Goal: Task Accomplishment & Management: Manage account settings

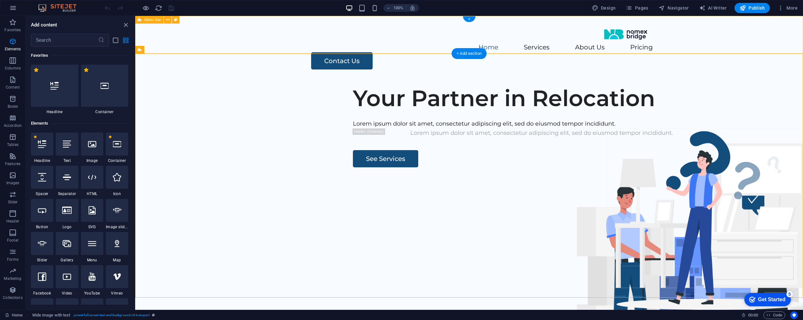
scroll to position [68, 0]
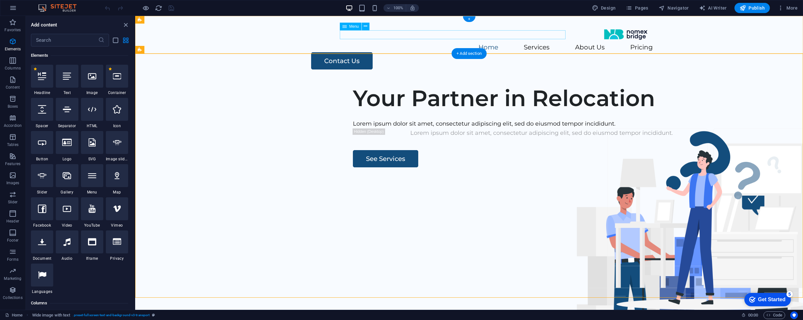
click at [403, 43] on nav "Home Services About Us Pricing" at bounding box center [468, 47] width 367 height 9
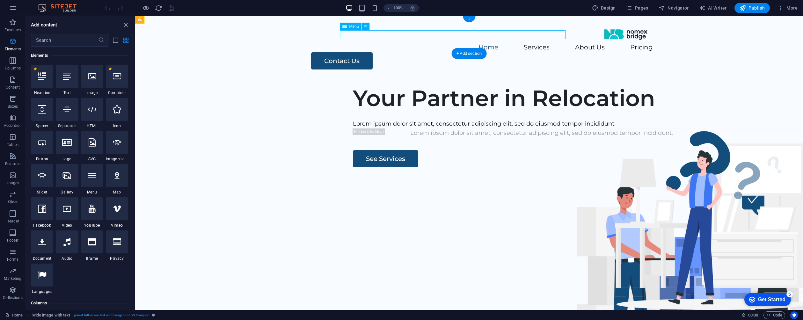
click at [403, 43] on nav "Home Services About Us Pricing" at bounding box center [468, 47] width 367 height 9
select select
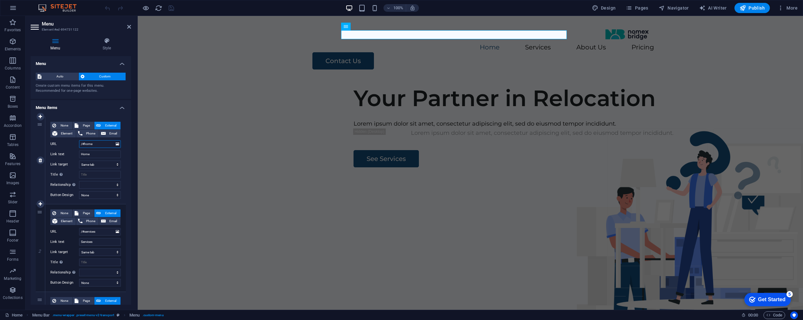
click at [104, 144] on input "/#home" at bounding box center [100, 144] width 42 height 8
click at [104, 154] on input "Home" at bounding box center [100, 154] width 42 height 8
type input "Hom"
select select
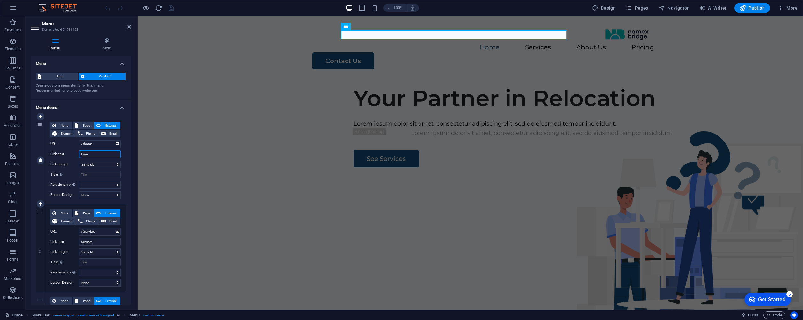
select select
type input "H"
select select
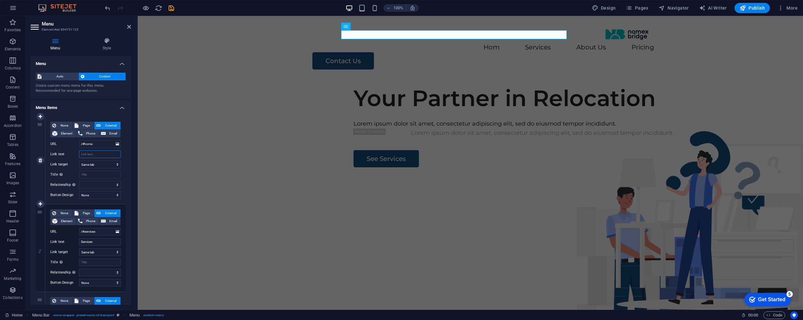
select select
type input "Home"
select select
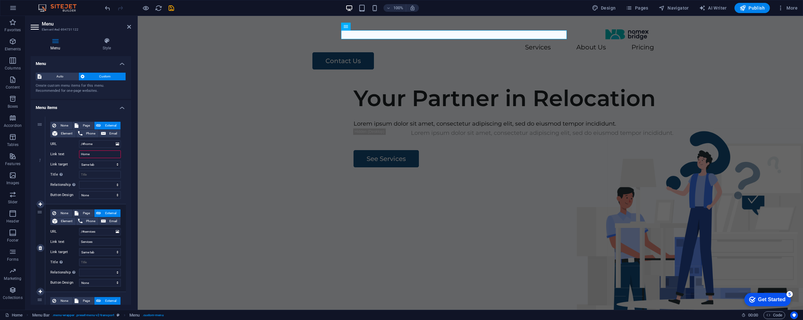
select select
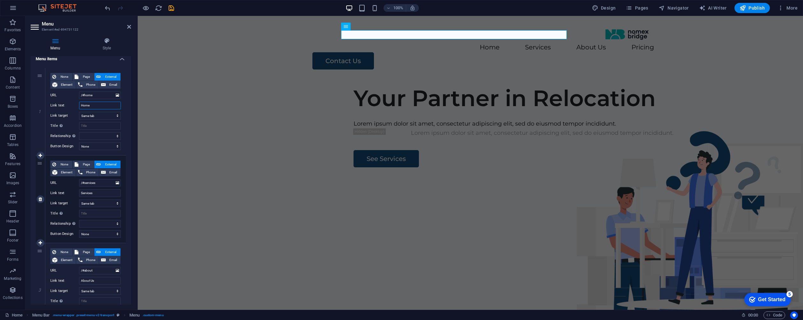
scroll to position [53, 0]
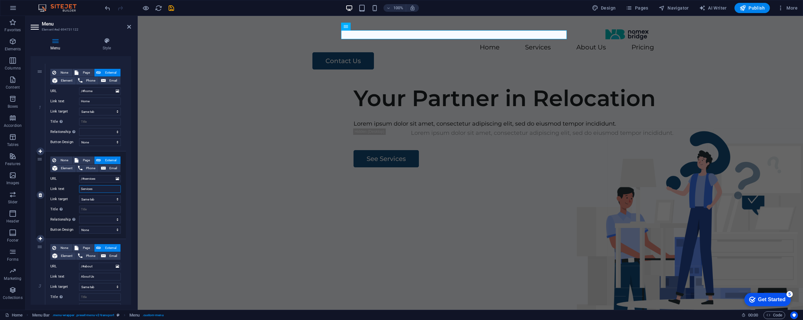
click at [104, 188] on input "Services" at bounding box center [100, 189] width 42 height 8
type input "Programs"
select select
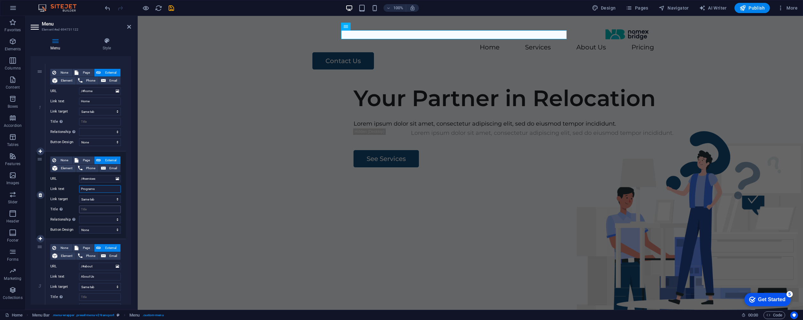
select select
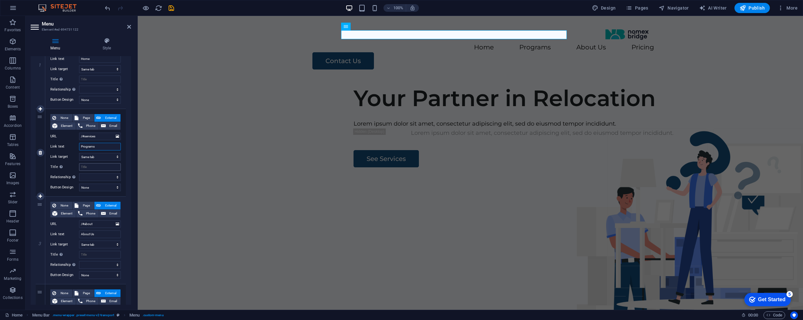
scroll to position [96, 0]
type input "Programs"
click at [98, 233] on input "About Us" at bounding box center [100, 234] width 42 height 8
type input "About"
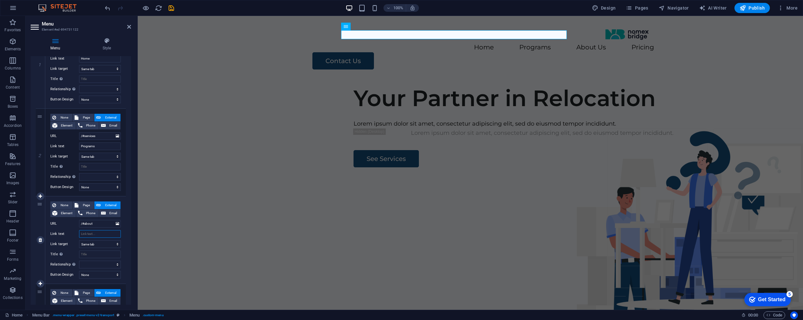
select select
type input "S"
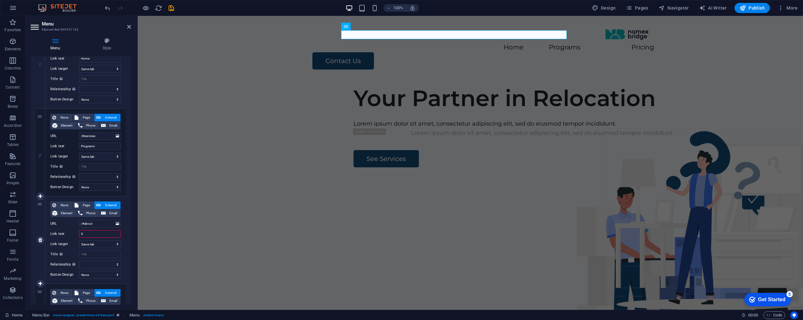
select select
type input "Stories"
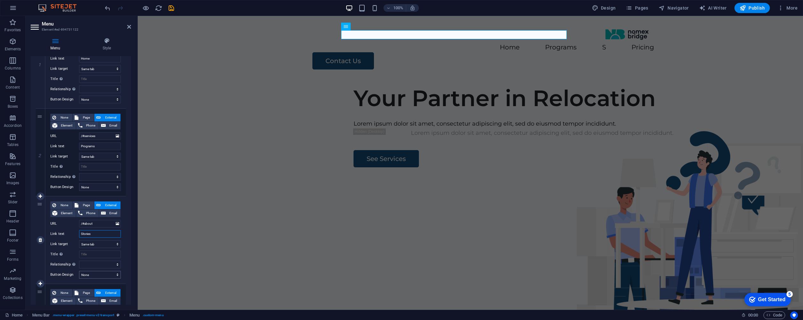
select select
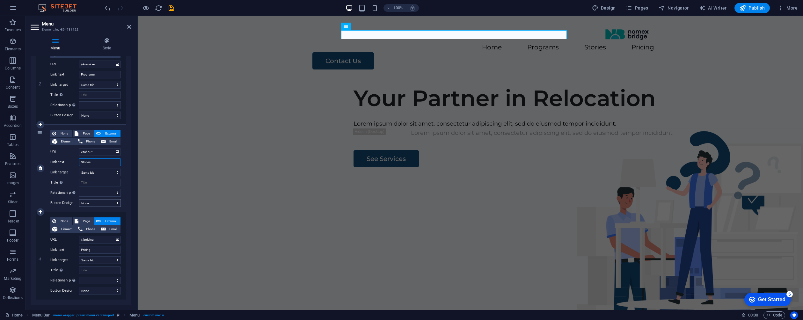
scroll to position [169, 0]
type input "Stories"
click at [39, 211] on icon at bounding box center [41, 211] width 4 height 4
select select
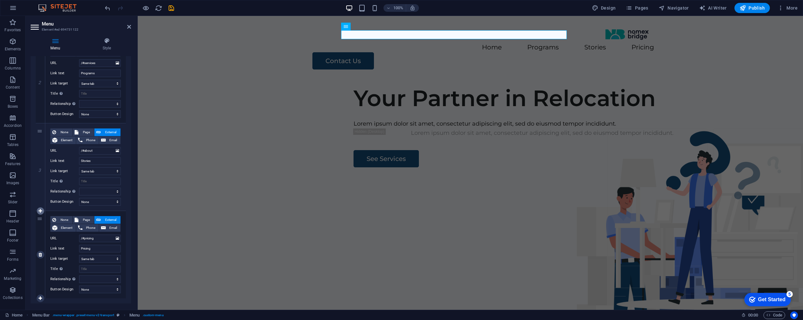
select select
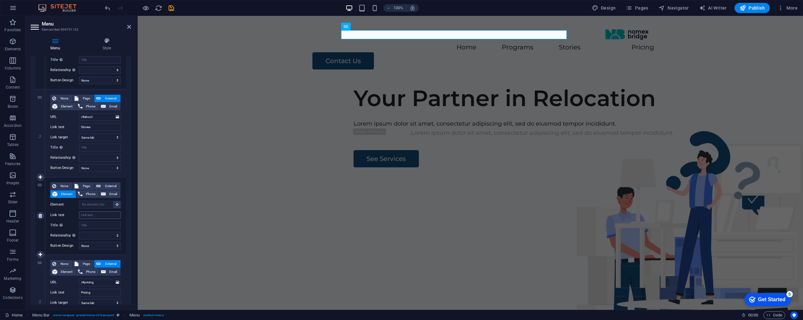
scroll to position [210, 0]
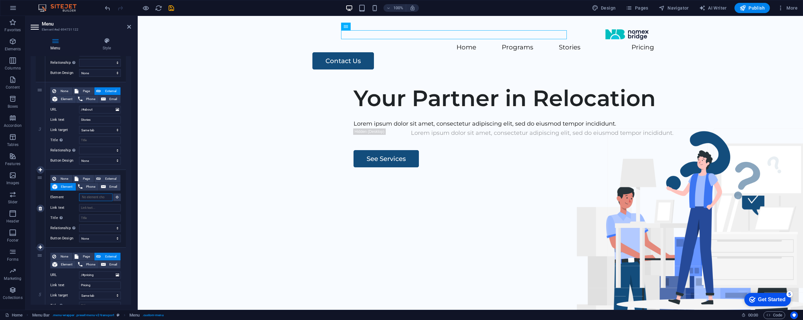
click at [100, 196] on input "Element" at bounding box center [95, 197] width 33 height 8
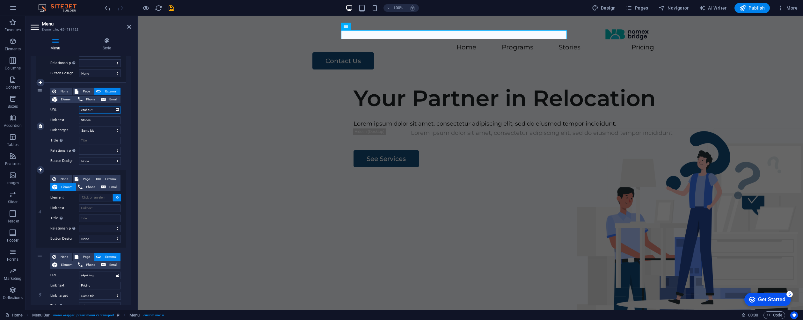
click at [96, 109] on input "/#about" at bounding box center [100, 110] width 42 height 8
type input "/#sto"
select select
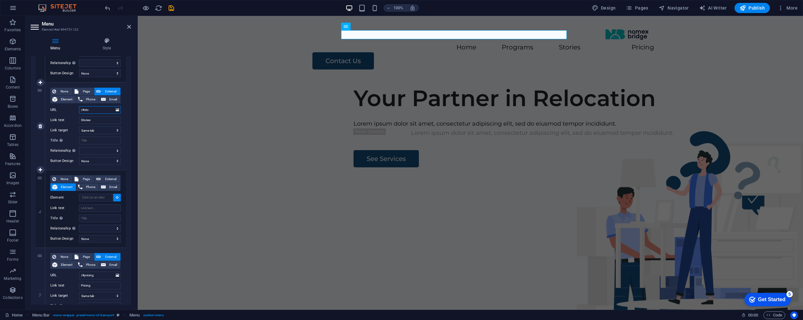
select select
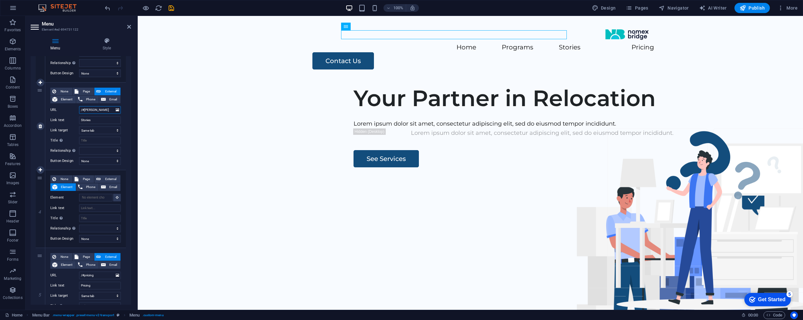
type input "/#stories"
select select
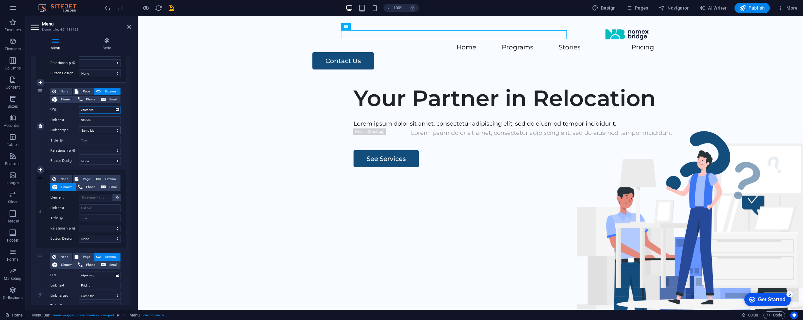
select select
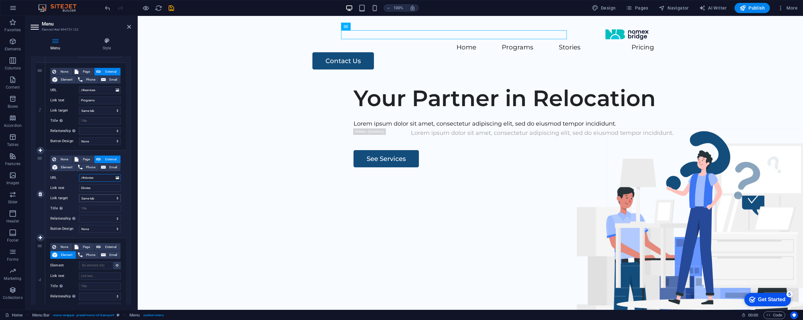
scroll to position [140, 0]
type input "/#stories"
click at [109, 100] on input "Programs" at bounding box center [100, 102] width 42 height 8
click at [103, 93] on input "/#services" at bounding box center [100, 92] width 42 height 8
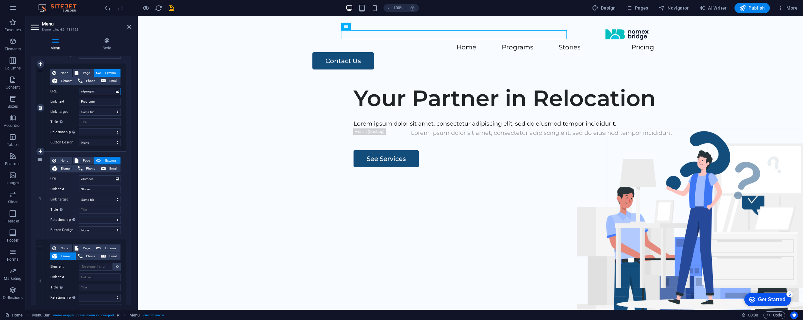
type input "/#programs"
select select
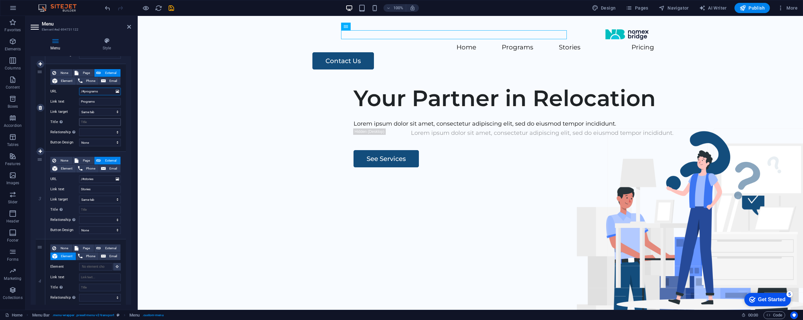
select select
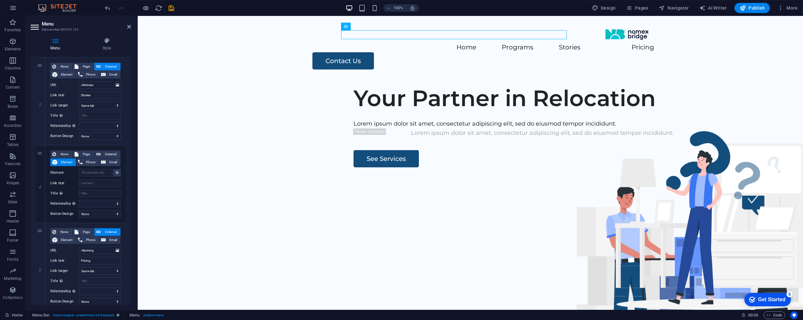
scroll to position [258, 0]
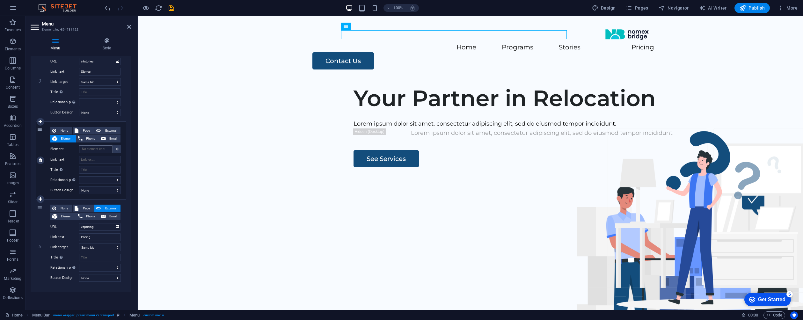
type input "/#programs"
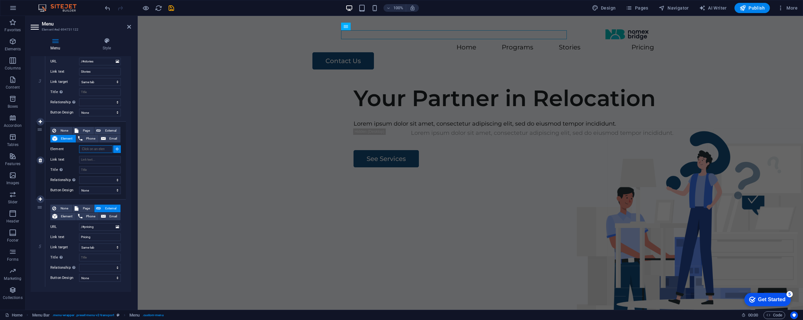
click at [102, 149] on input "Element" at bounding box center [95, 149] width 33 height 8
type input "News & Events"
click at [96, 158] on input "Link text" at bounding box center [100, 160] width 42 height 8
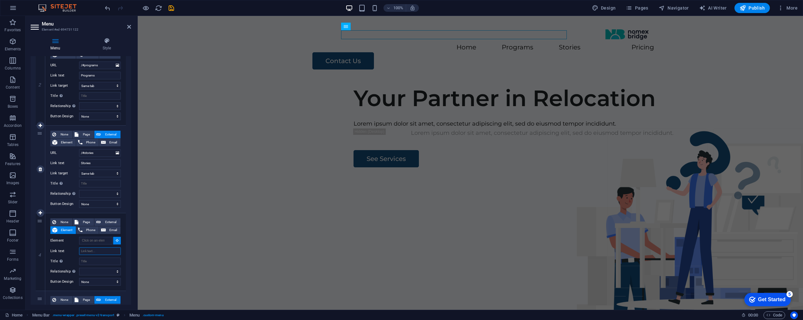
scroll to position [169, 0]
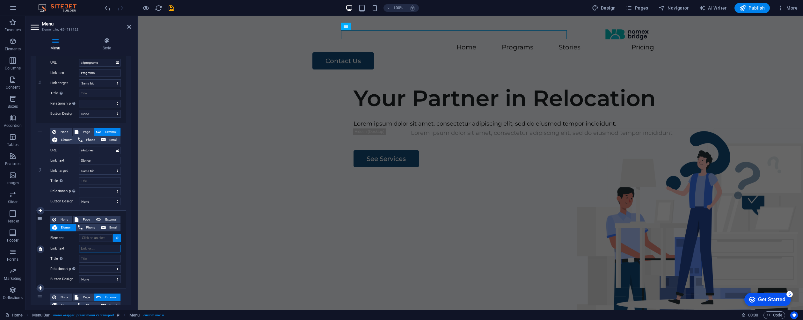
click at [99, 248] on input "Link text" at bounding box center [100, 249] width 42 height 8
type input "S"
select select
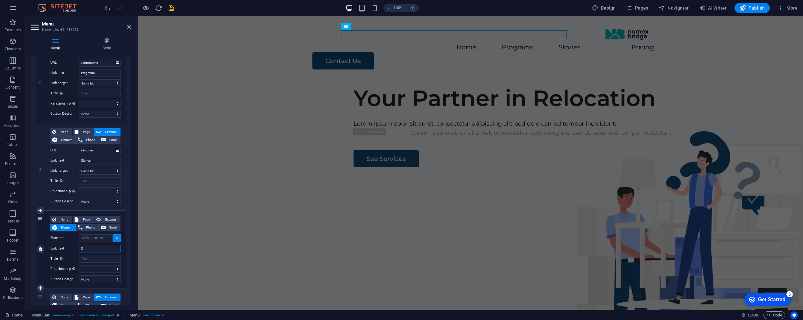
select select
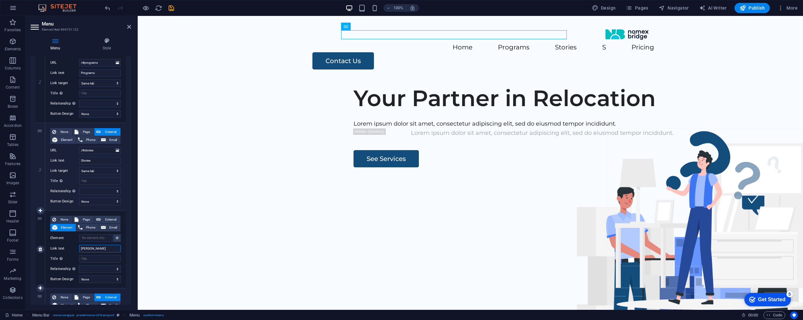
type input "Same"
select select
type input "Same"
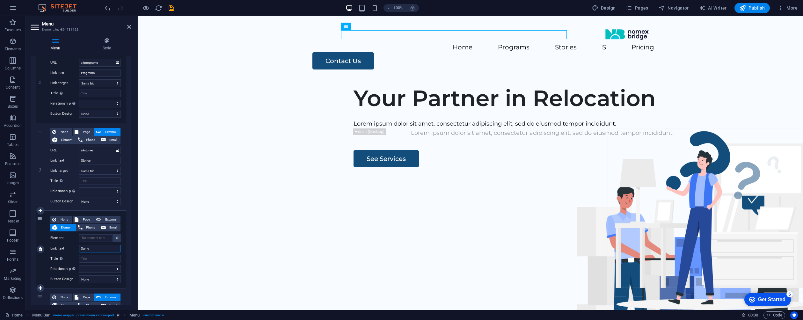
select select
type input "Same tab"
select select
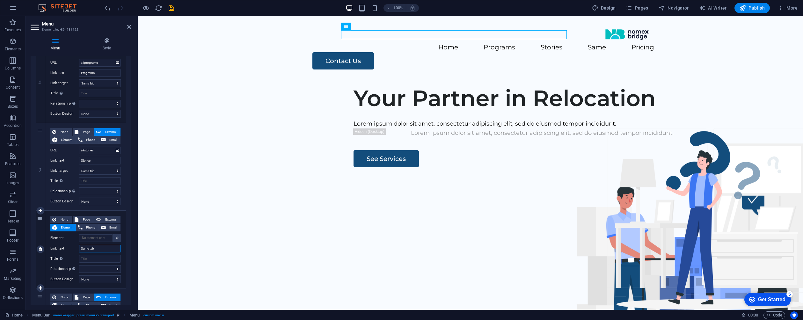
select select
type input "S"
select select
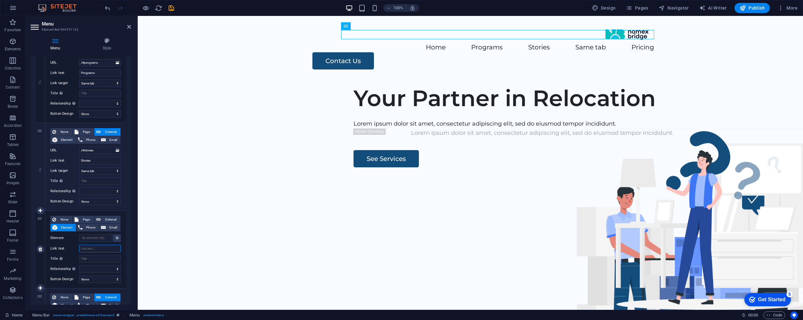
select select
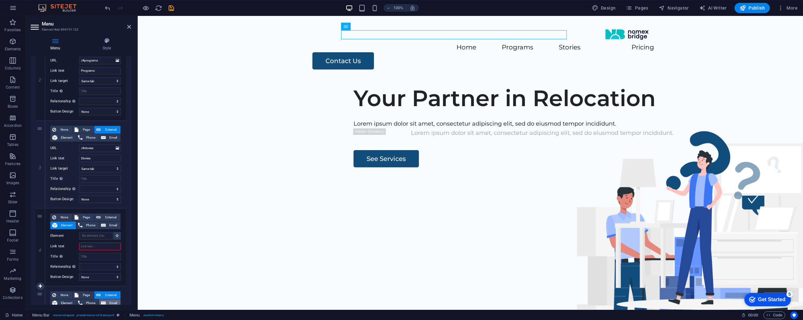
scroll to position [170, 0]
type input "News"
select select
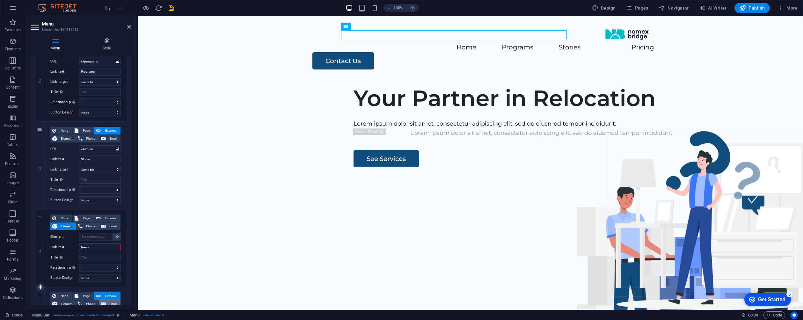
select select
type input "News &"
select select
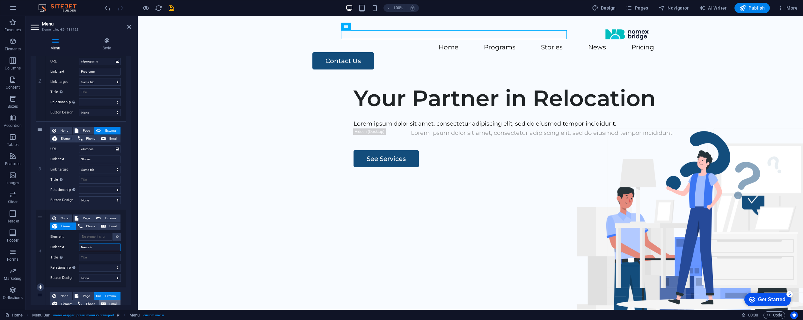
select select
type input "News &"
select select
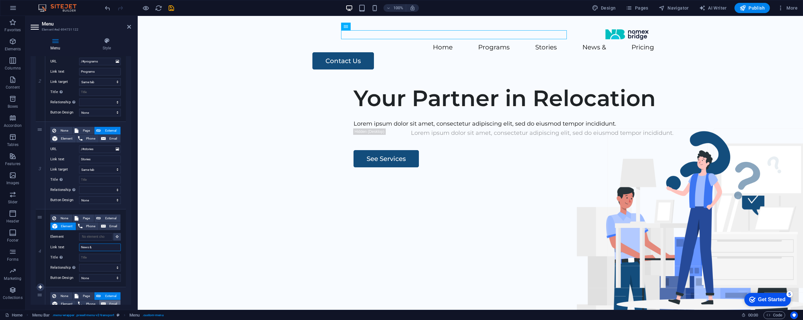
select select
type input "News & Ec"
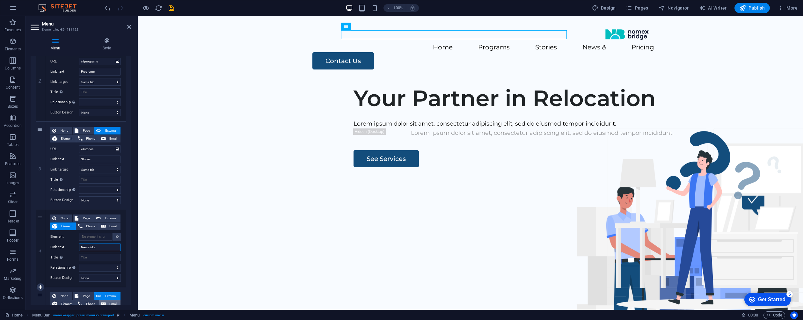
select select
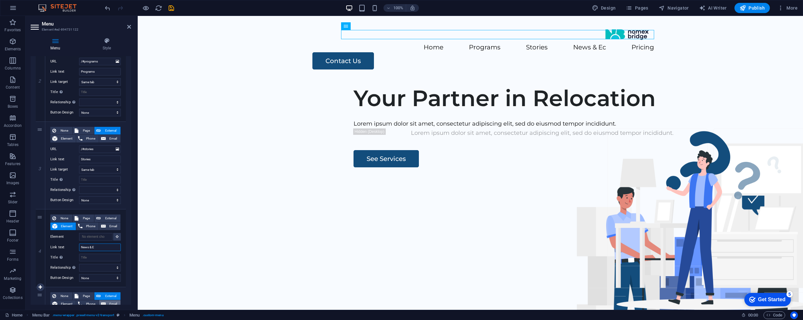
type input "News & Ev"
select select
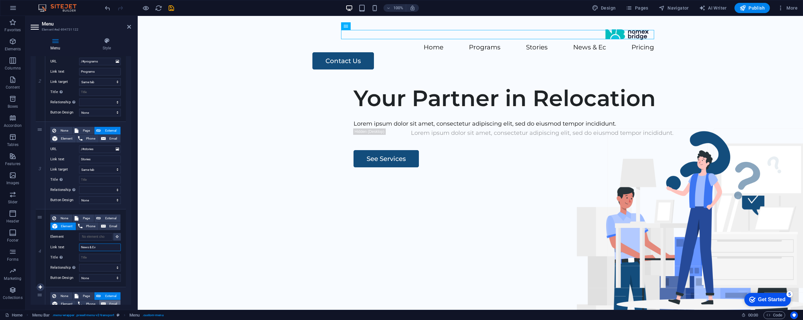
select select
type input "News & Events"
select select
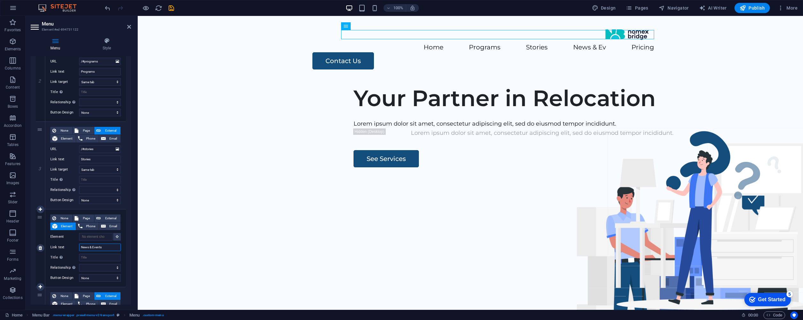
select select
type input "News & Events"
click at [98, 257] on input "Title Additional link description, should not be the same as the link text. The…" at bounding box center [100, 258] width 42 height 8
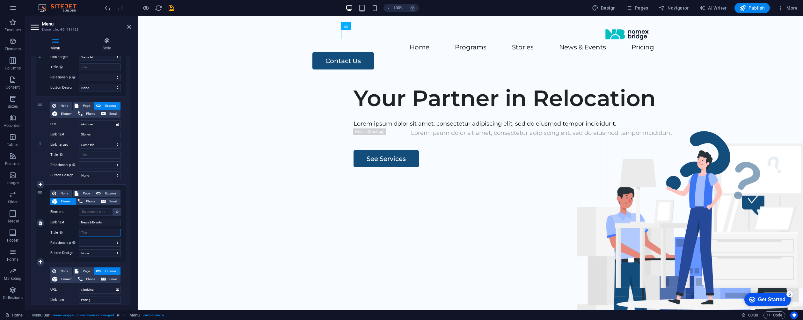
scroll to position [197, 0]
click at [101, 241] on select "alternate author bookmark external help license next nofollow noreferrer noopen…" at bounding box center [100, 241] width 42 height 8
select select
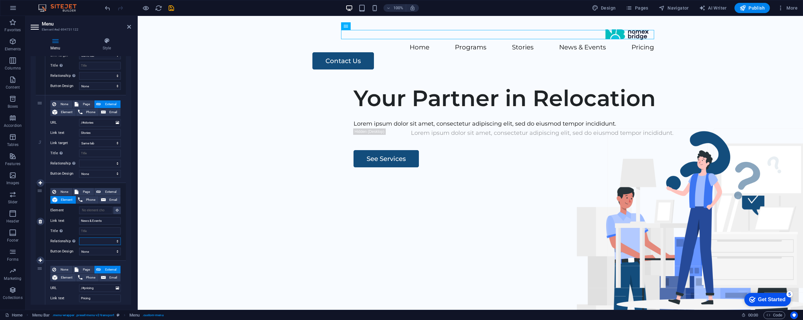
select select
click at [98, 211] on input "Element" at bounding box center [95, 210] width 33 height 8
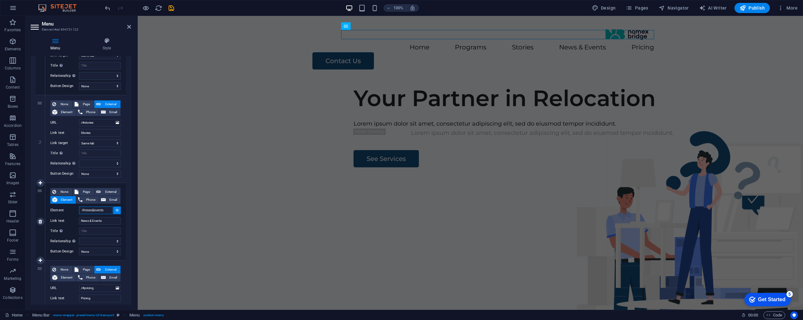
type input "/#news&events"
click at [100, 210] on input "Element" at bounding box center [95, 210] width 33 height 8
click at [117, 211] on icon at bounding box center [117, 209] width 3 height 3
click at [97, 212] on input "Element" at bounding box center [95, 210] width 33 height 8
type input "/#news"
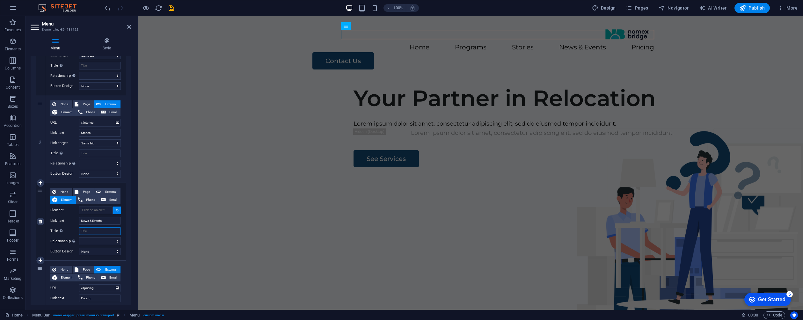
click at [99, 233] on input "Title Additional link description, should not be the same as the link text. The…" at bounding box center [100, 231] width 42 height 8
click at [102, 207] on input "Element" at bounding box center [95, 210] width 33 height 8
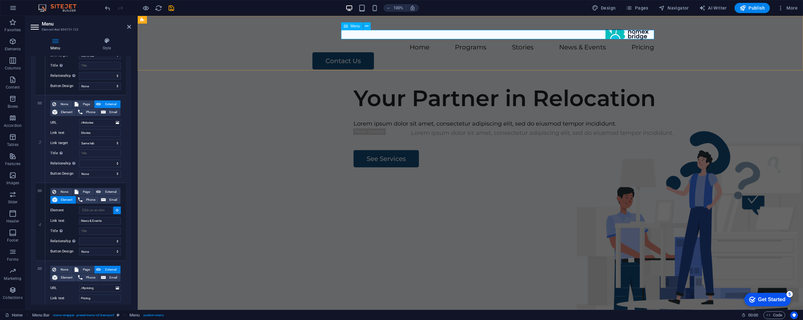
click at [584, 43] on nav "Home Programs Stories News & Events Pricing" at bounding box center [470, 47] width 367 height 9
select select
type input "#ed-894731122"
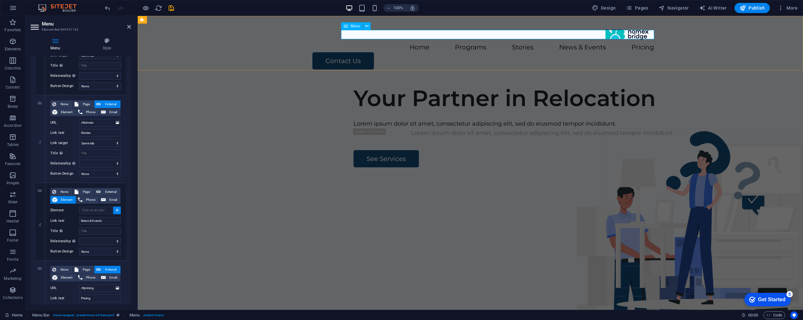
select select
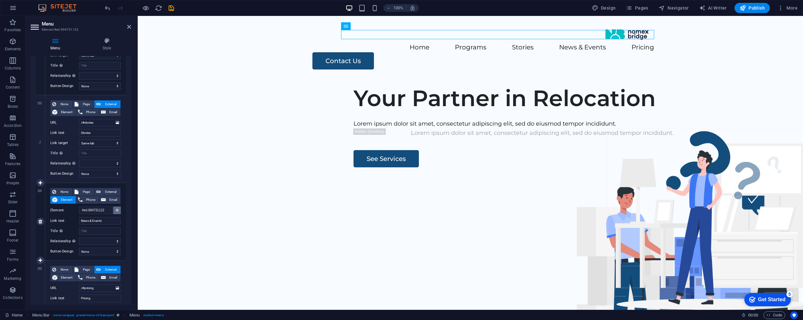
click at [116, 211] on icon at bounding box center [117, 209] width 3 height 3
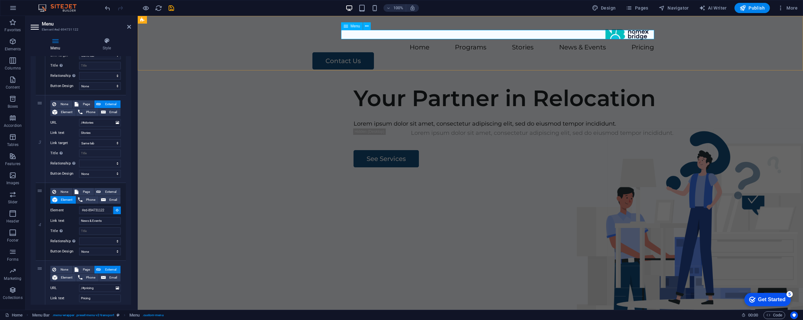
click at [570, 43] on nav "Home Programs Stories News & Events Pricing" at bounding box center [470, 47] width 367 height 9
select select
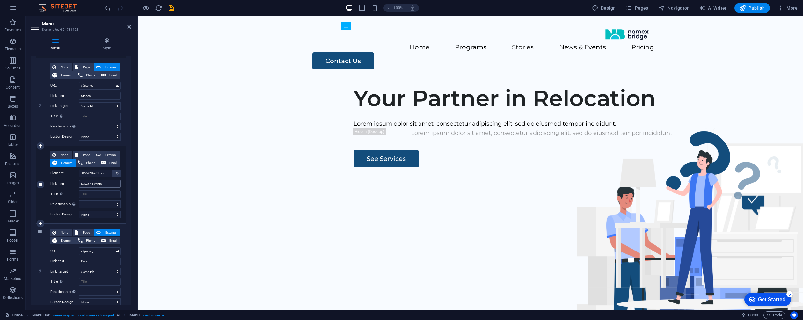
scroll to position [235, 0]
click at [97, 247] on input "/#pricing" at bounding box center [100, 249] width 42 height 8
type input "/#avbou"
select select
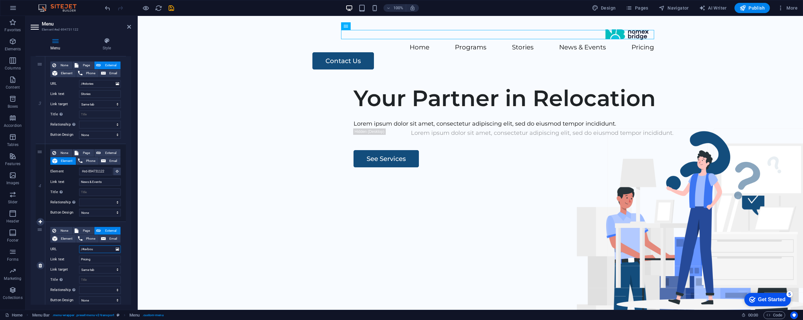
select select
type input "/#a"
select select
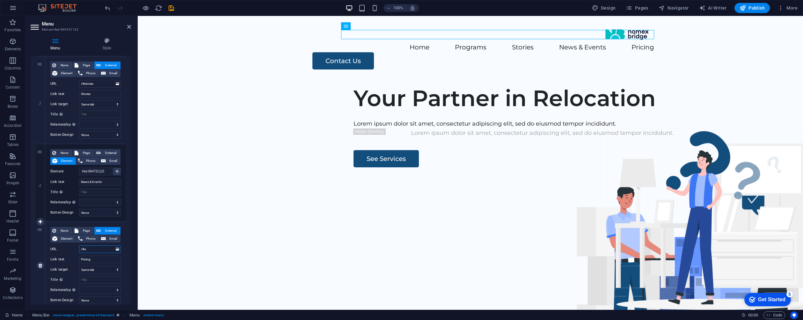
select select
type input "/#ab"
select select
type input "/#aboutus"
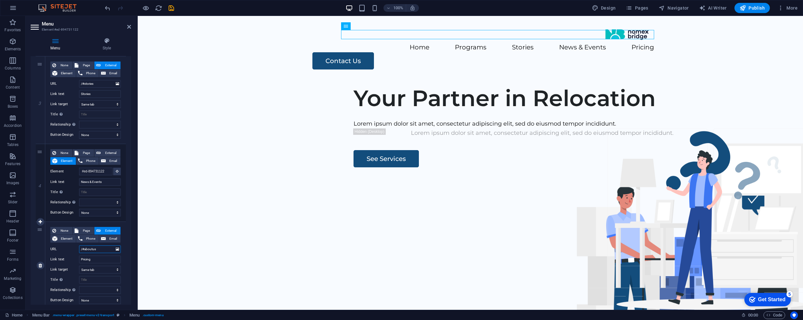
select select
type input "/#aboutus"
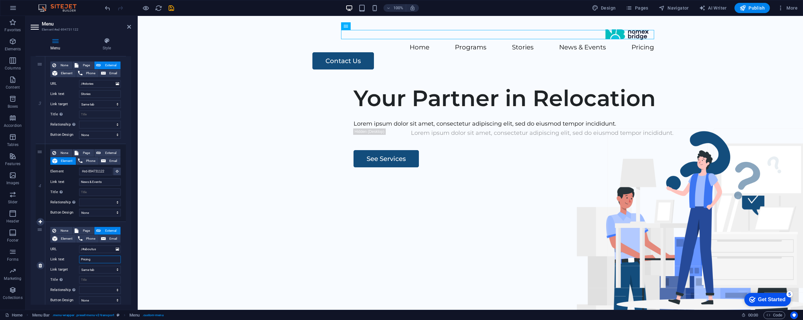
click at [101, 256] on input "Pricing" at bounding box center [100, 260] width 42 height 8
type input "A"
select select
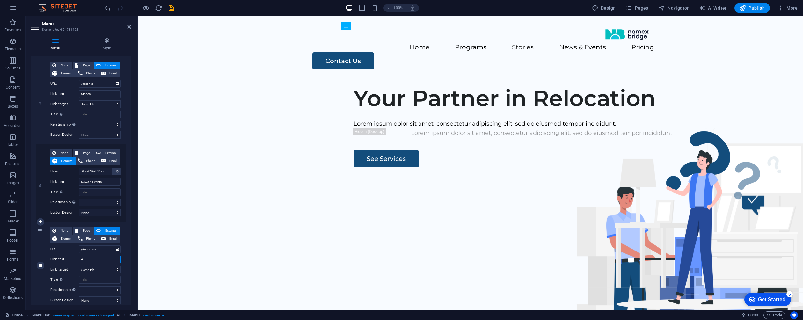
select select
type input "About Us"
select select
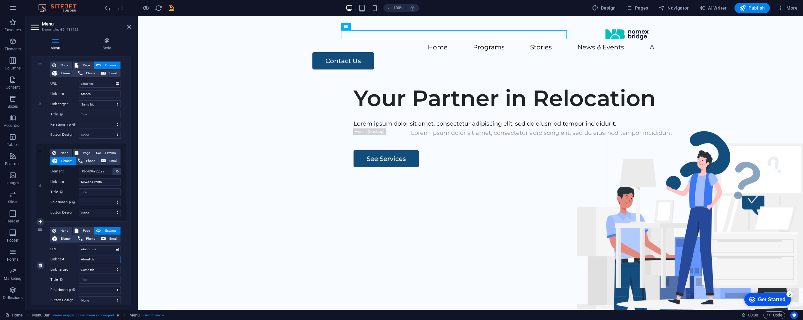
select select
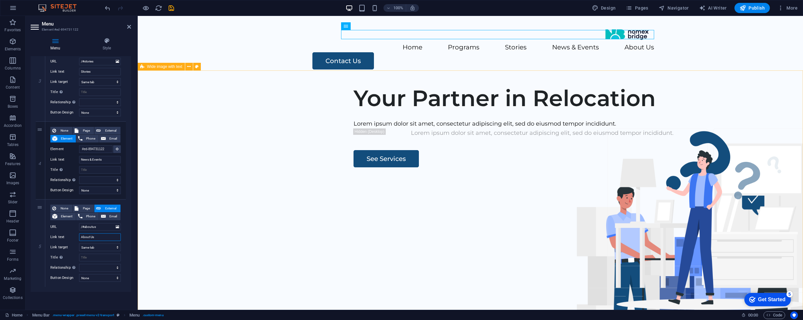
type input "About Us"
click at [185, 214] on div "Your Partner in Relocation Lorem ipsum dolor sit amet, consectetur adipiscing e…" at bounding box center [470, 202] width 665 height 244
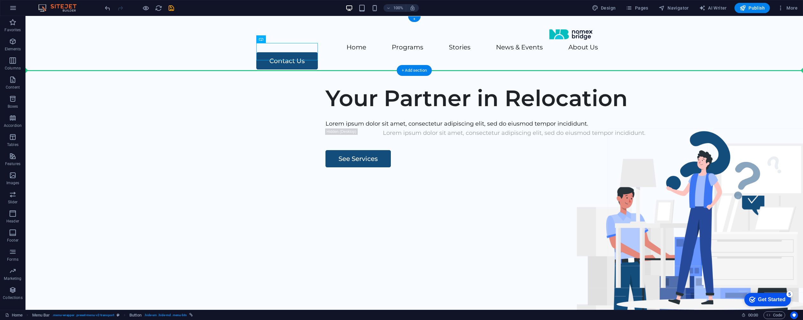
drag, startPoint x: 302, startPoint y: 55, endPoint x: 320, endPoint y: 59, distance: 18.3
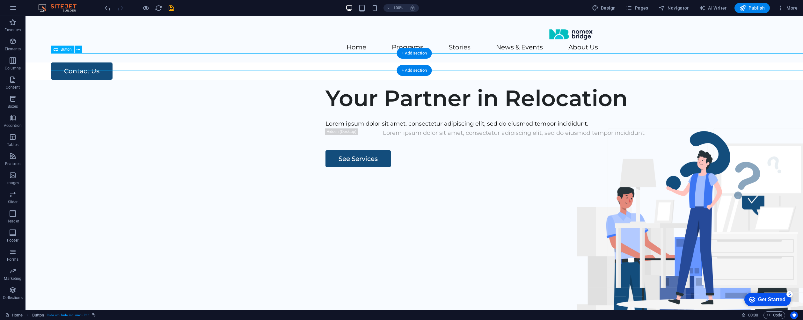
click at [87, 62] on div "Contact Us" at bounding box center [427, 70] width 752 height 17
click at [86, 62] on div "Contact Us" at bounding box center [427, 70] width 752 height 17
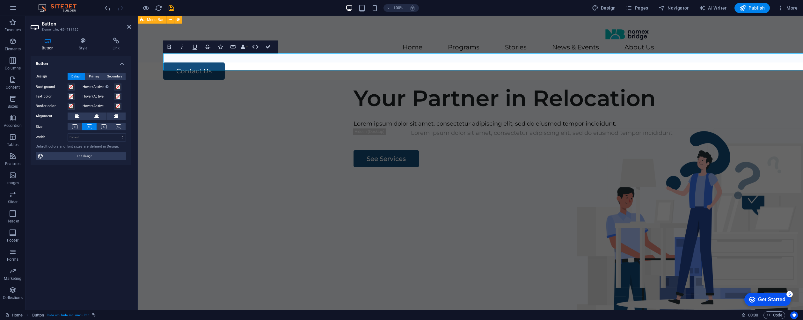
drag, startPoint x: 218, startPoint y: 64, endPoint x: 443, endPoint y: 45, distance: 226.4
click at [490, 107] on div "Your Partner in Relocation Lorem ipsum dolor sit amet, consectetur adipiscing e…" at bounding box center [470, 202] width 665 height 244
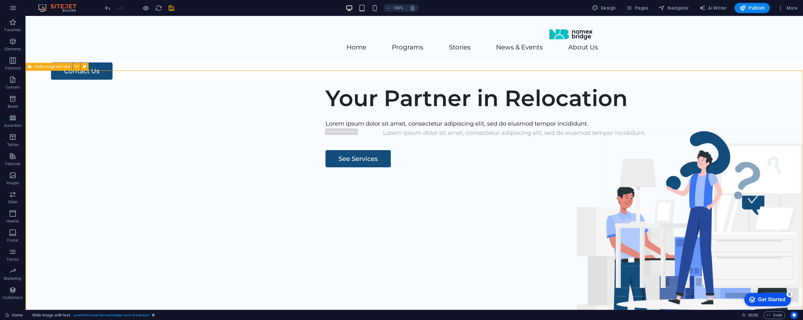
click at [523, 126] on div "Your Partner in Relocation Lorem ipsum dolor sit amet, consectetur adipiscing e…" at bounding box center [413, 202] width 777 height 244
click at [85, 62] on div "Contact Us" at bounding box center [427, 70] width 752 height 17
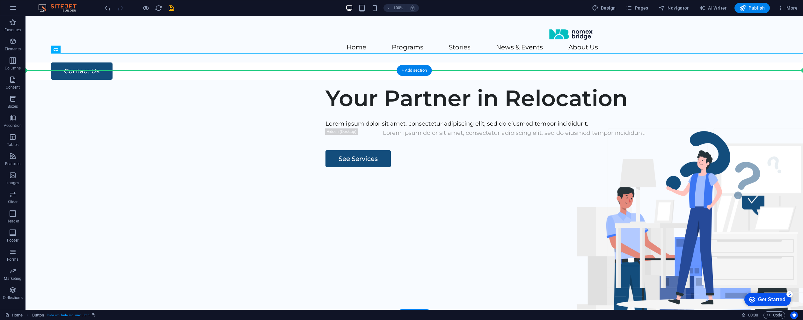
drag, startPoint x: 97, startPoint y: 65, endPoint x: 317, endPoint y: 86, distance: 221.5
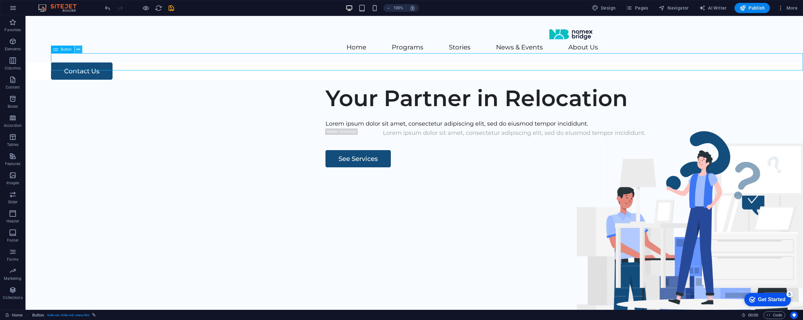
click at [82, 48] on button at bounding box center [79, 50] width 8 height 8
click at [107, 66] on div "Contact Us" at bounding box center [427, 70] width 752 height 17
click at [410, 54] on div "+ Add section" at bounding box center [413, 53] width 35 height 11
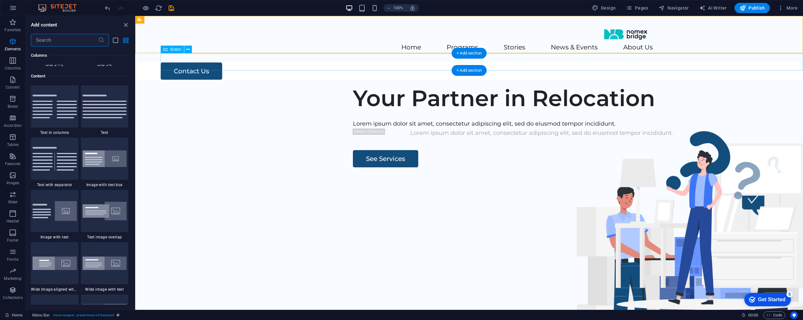
scroll to position [1115, 0]
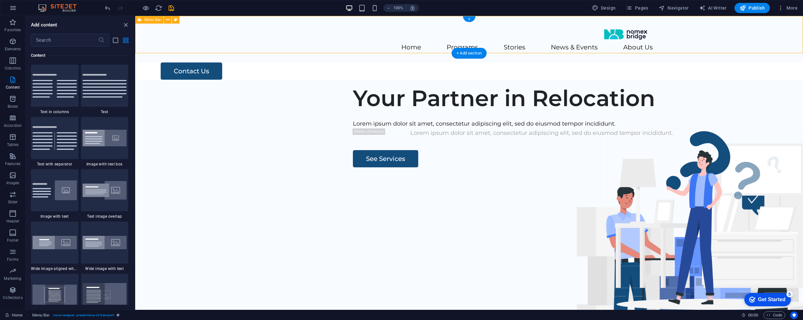
click at [406, 39] on div "Home Programs Stories News & Events About Us" at bounding box center [468, 39] width 667 height 47
select select "header"
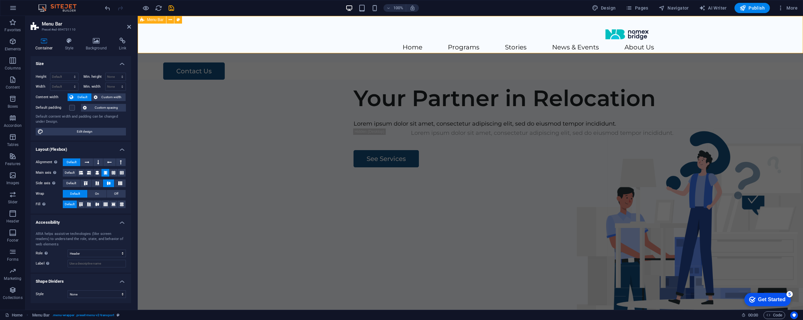
click at [394, 49] on div "Home Programs Stories News & Events About Us" at bounding box center [470, 39] width 665 height 47
click at [259, 126] on div "Your Partner in Relocation Lorem ipsum dolor sit amet, consectetur adipiscing e…" at bounding box center [470, 202] width 665 height 244
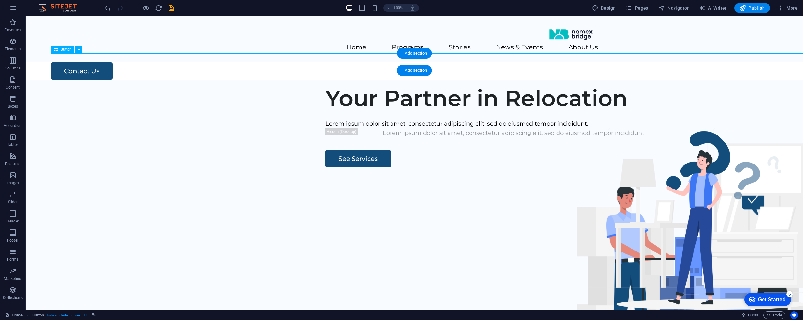
drag, startPoint x: 98, startPoint y: 62, endPoint x: 194, endPoint y: 56, distance: 96.5
click at [282, 63] on div "Contact Us" at bounding box center [427, 70] width 752 height 17
click at [60, 49] on div "Button" at bounding box center [62, 50] width 23 height 8
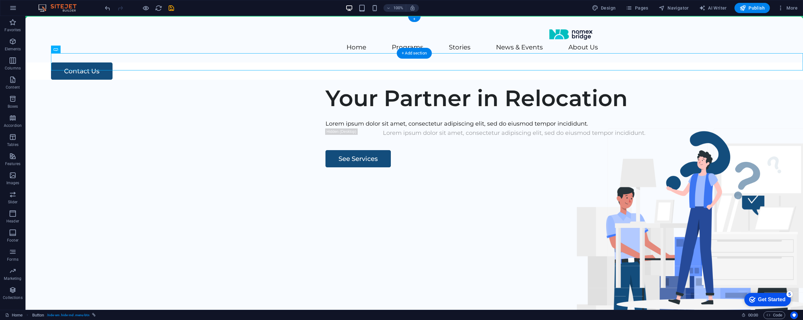
drag, startPoint x: 85, startPoint y: 65, endPoint x: 669, endPoint y: 31, distance: 585.0
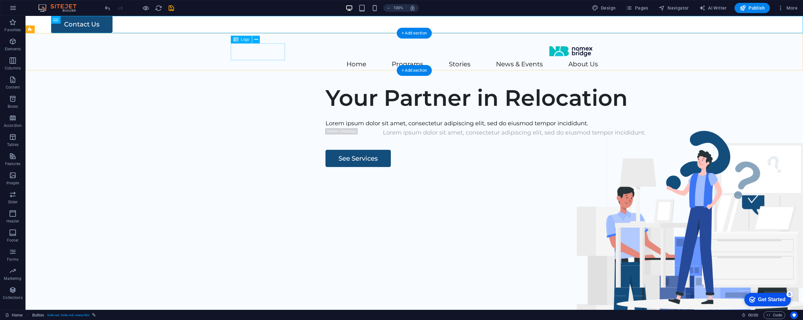
scroll to position [0, 0]
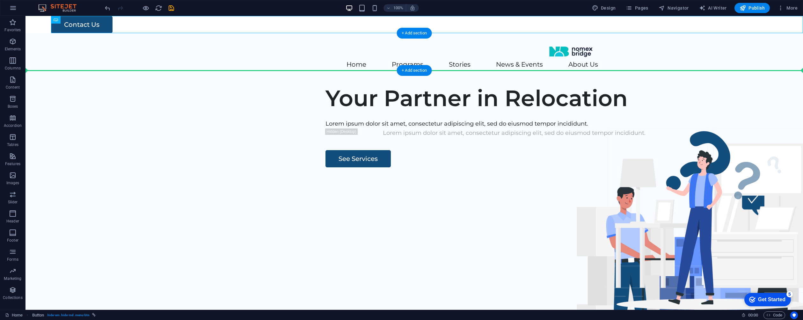
drag, startPoint x: 143, startPoint y: 25, endPoint x: 144, endPoint y: 53, distance: 28.1
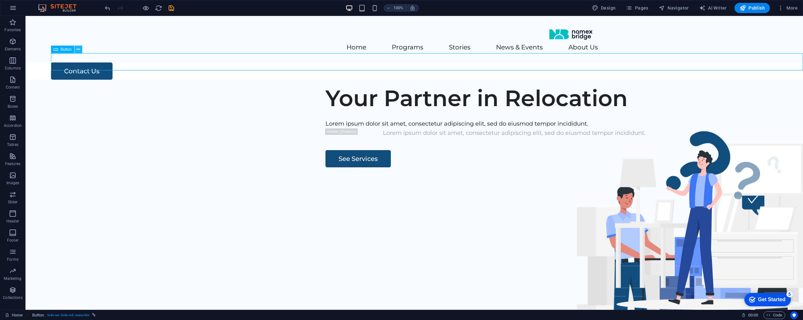
click at [78, 49] on icon at bounding box center [78, 49] width 4 height 7
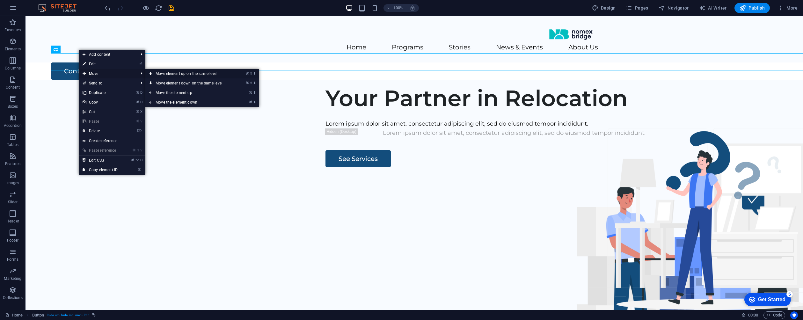
click at [208, 74] on link "⌘ ⇧ ⬆ Move element up on the same level" at bounding box center [190, 74] width 90 height 10
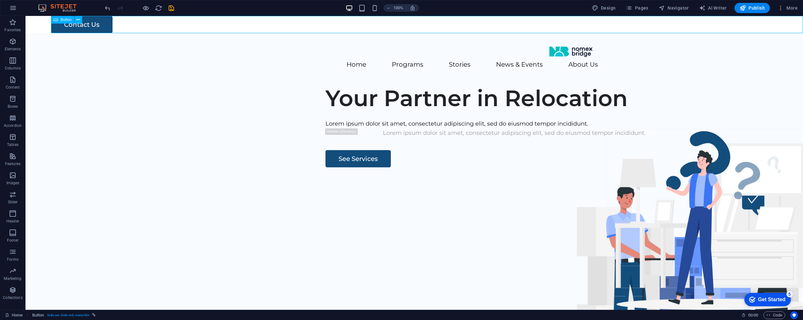
click at [59, 20] on div "Button" at bounding box center [62, 20] width 23 height 8
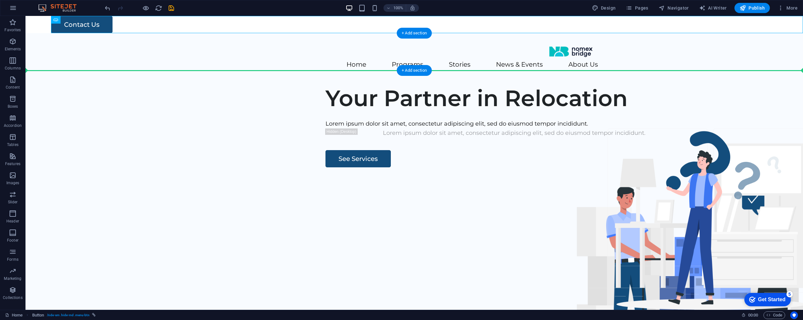
drag, startPoint x: 85, startPoint y: 36, endPoint x: 204, endPoint y: 61, distance: 121.5
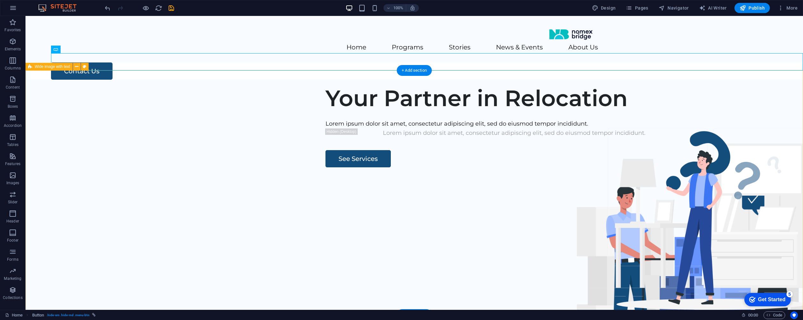
click at [499, 97] on div "Your Partner in Relocation Lorem ipsum dolor sit amet, consectetur adipiscing e…" at bounding box center [413, 202] width 777 height 244
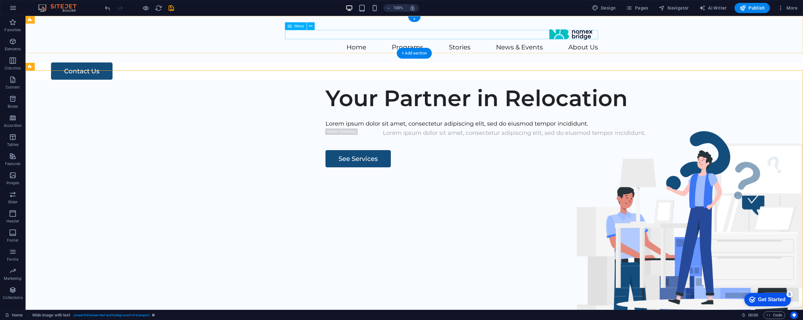
click at [525, 43] on nav "Home Programs Stories News & Events About Us" at bounding box center [414, 47] width 367 height 9
click at [762, 9] on span "Publish" at bounding box center [751, 8] width 25 height 6
